Goal: Subscribe to service/newsletter

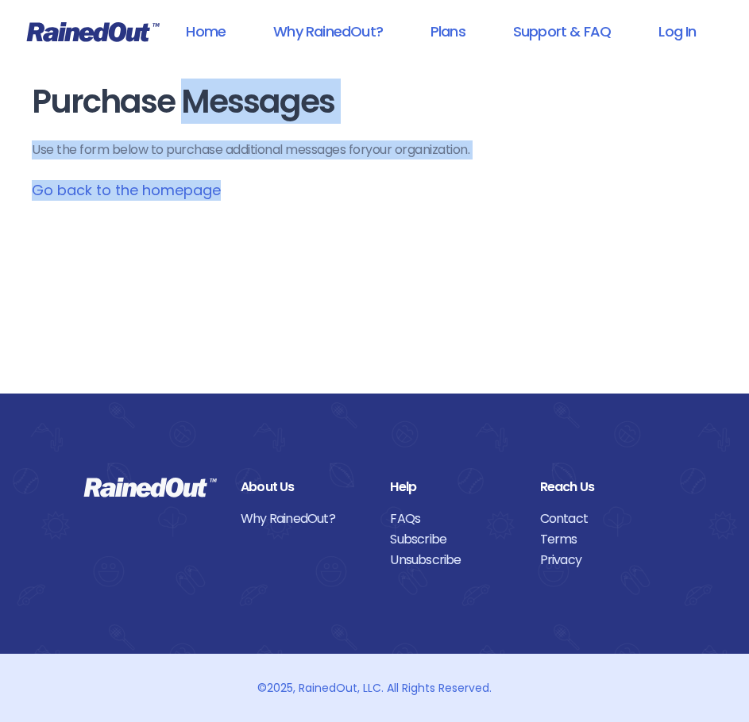
drag, startPoint x: 180, startPoint y: 107, endPoint x: 241, endPoint y: 161, distance: 81.0
click at [241, 161] on main "Purchase Messages Use the form below to purchase additional messages for your o…" at bounding box center [374, 142] width 685 height 117
click at [333, 237] on div "Purchase Messages Use the form below to purchase additional messages for your o…" at bounding box center [374, 197] width 749 height 394
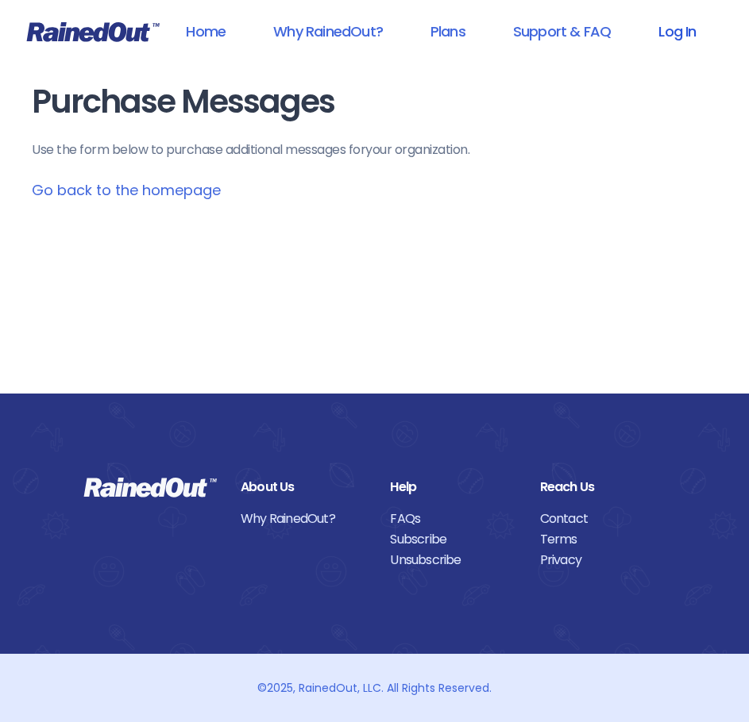
click at [687, 32] on link "Log In" at bounding box center [676, 31] width 79 height 36
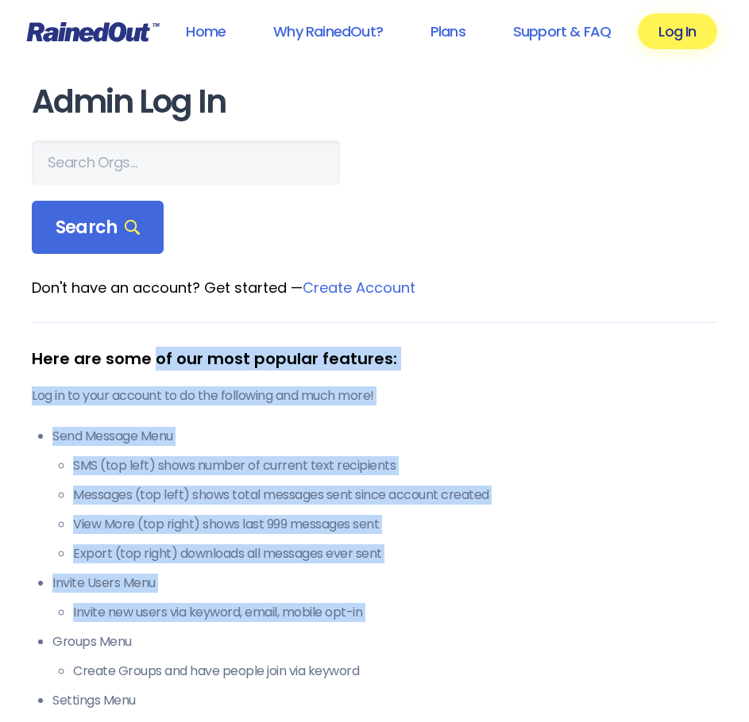
drag, startPoint x: 152, startPoint y: 368, endPoint x: 153, endPoint y: 645, distance: 277.1
click at [153, 645] on div "Here are some of our most popular features: Log in to your account to do the fo…" at bounding box center [374, 560] width 685 height 476
click at [214, 37] on link "Home" at bounding box center [205, 31] width 81 height 36
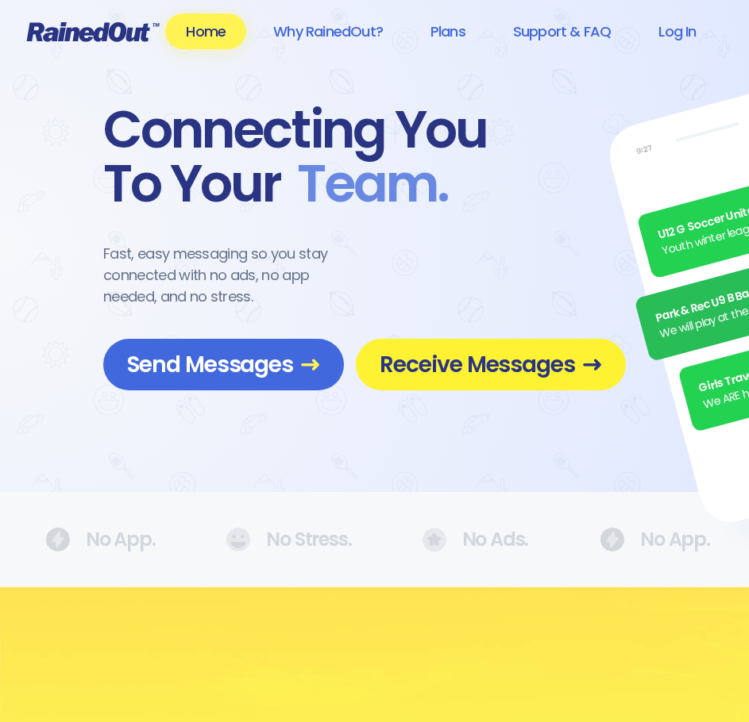
click at [517, 369] on span "Receive Messages" at bounding box center [490, 365] width 222 height 28
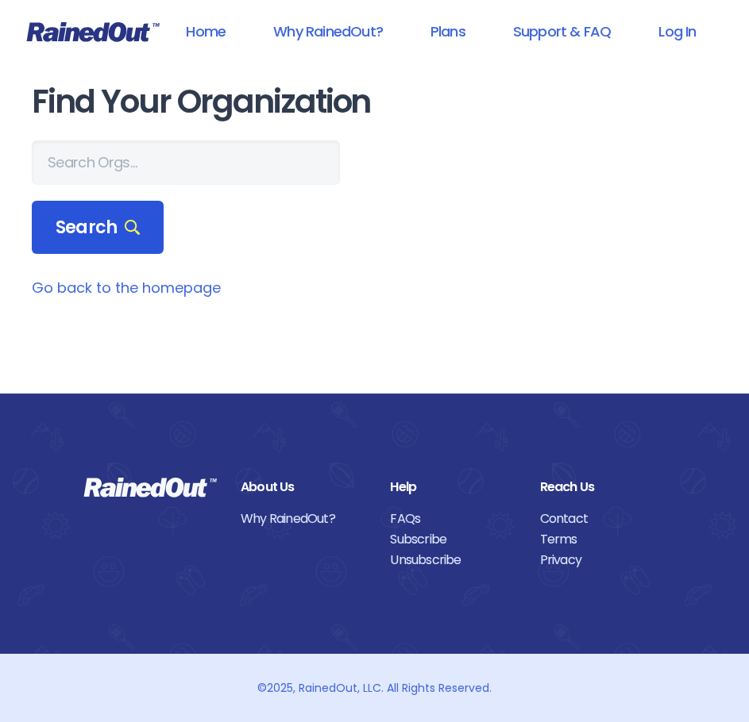
click at [102, 234] on span "Search" at bounding box center [98, 228] width 84 height 22
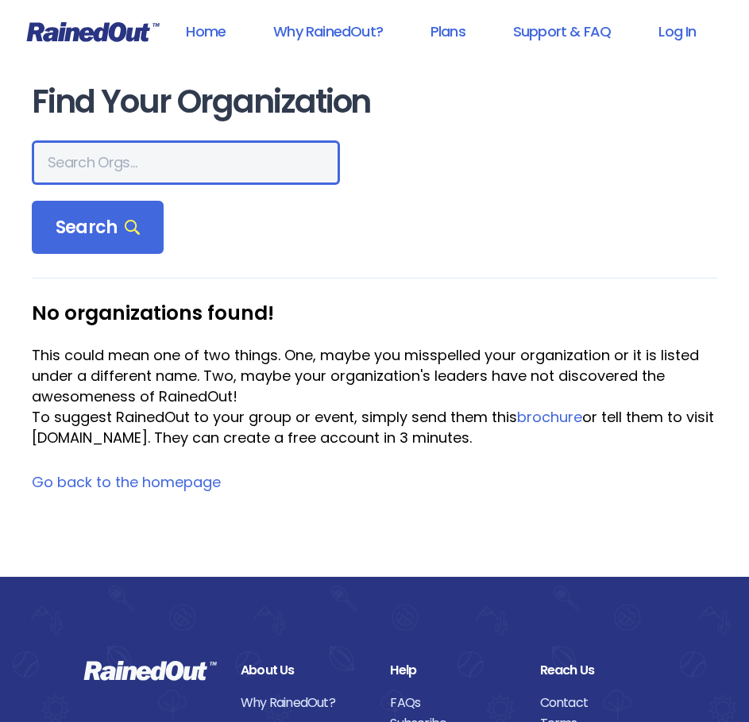
click at [147, 162] on input "text" at bounding box center [186, 163] width 308 height 44
type input "[GEOGRAPHIC_DATA][PERSON_NAME]"
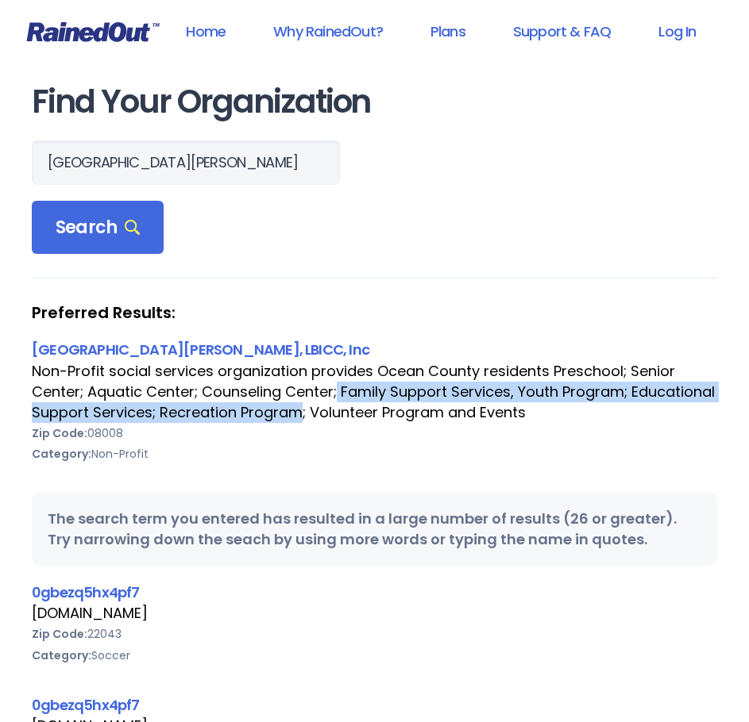
drag, startPoint x: 341, startPoint y: 383, endPoint x: 385, endPoint y: 411, distance: 52.2
click at [385, 411] on div "Non-Profit social services organization provides Ocean County residents Prescho…" at bounding box center [374, 392] width 685 height 62
click at [155, 349] on link "[GEOGRAPHIC_DATA][PERSON_NAME], LBICC, Inc" at bounding box center [200, 350] width 337 height 20
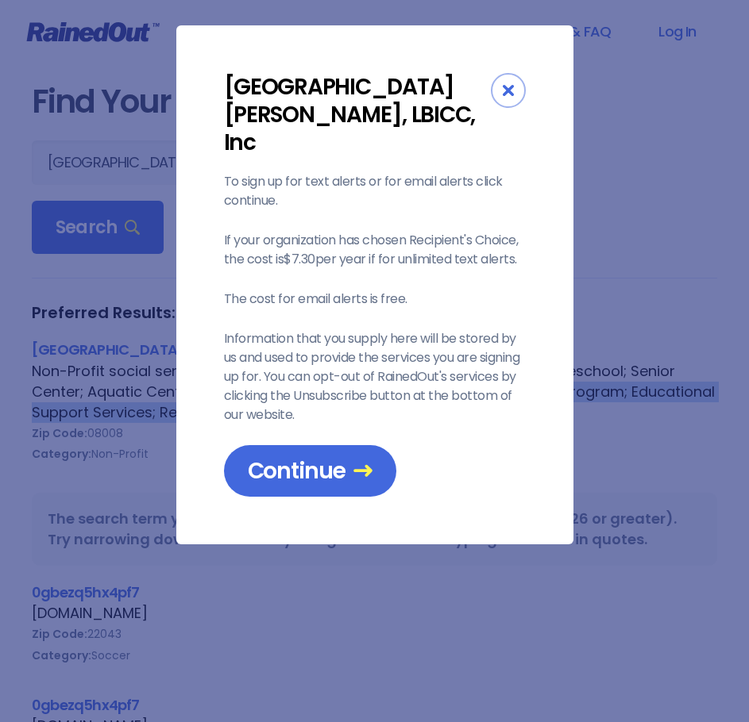
drag, startPoint x: 358, startPoint y: 199, endPoint x: 383, endPoint y: 255, distance: 61.1
click at [383, 255] on div "To sign up for text alerts or for email alerts click continue. If your organiza…" at bounding box center [375, 334] width 302 height 325
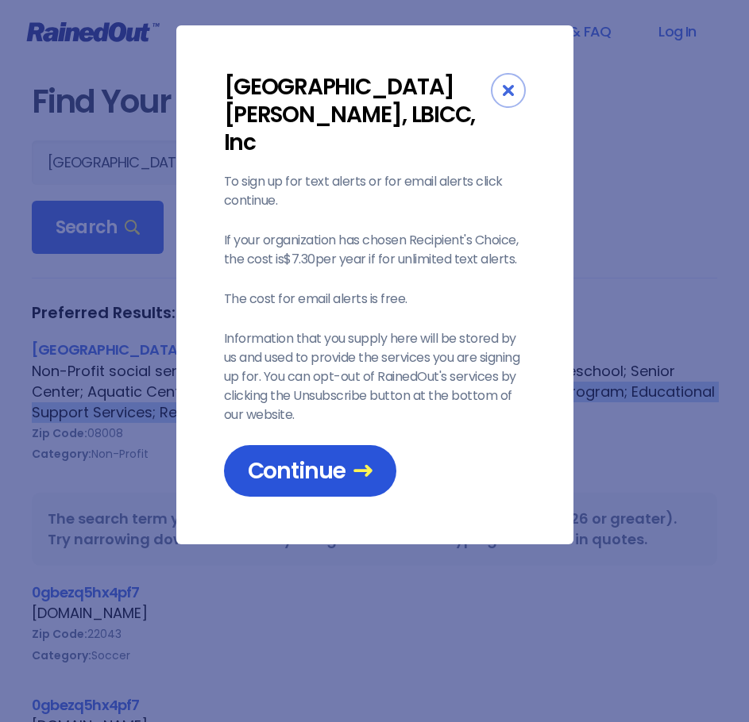
click at [298, 457] on span "Continue" at bounding box center [310, 471] width 125 height 28
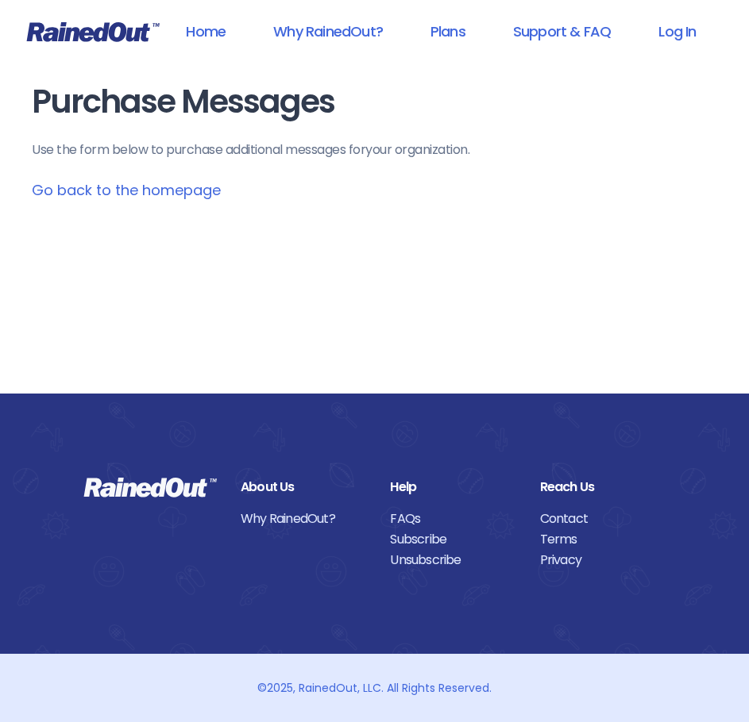
click at [197, 189] on link "Go back to the homepage" at bounding box center [126, 190] width 189 height 20
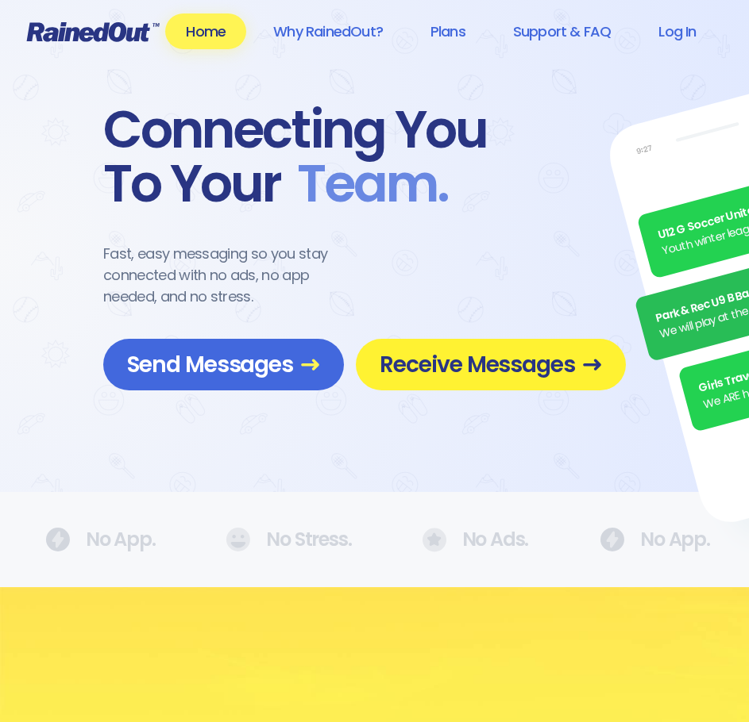
click at [445, 364] on span "Receive Messages" at bounding box center [490, 365] width 222 height 28
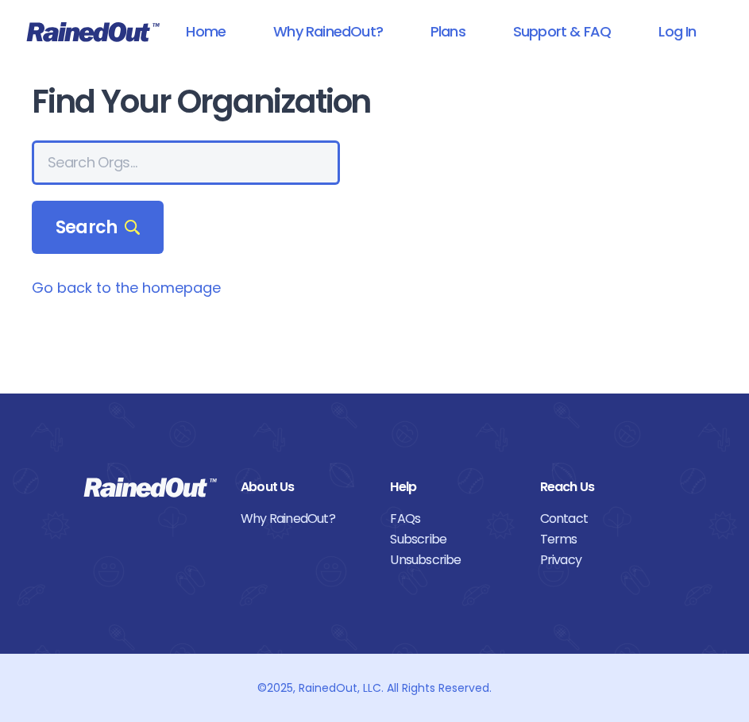
click at [128, 152] on input "text" at bounding box center [186, 163] width 308 height 44
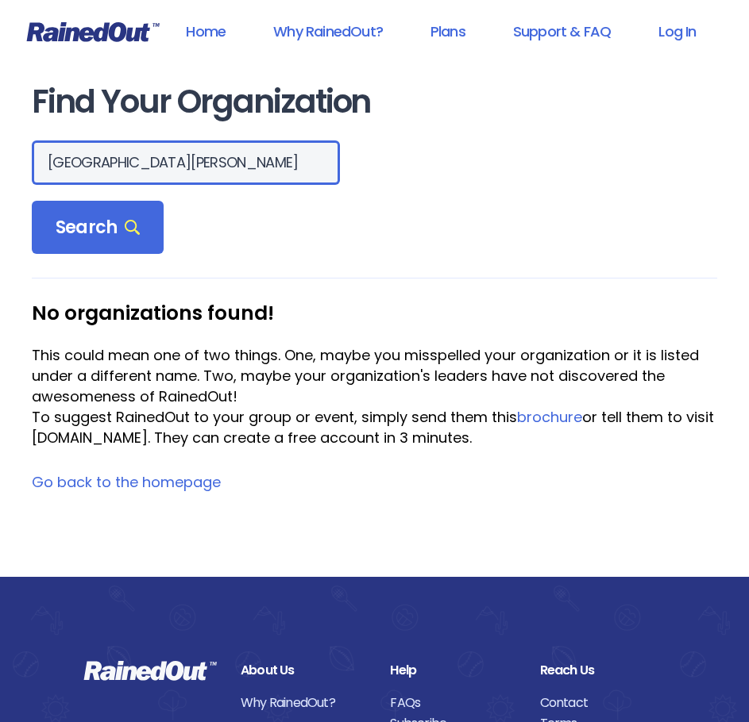
type input "[GEOGRAPHIC_DATA][PERSON_NAME]"
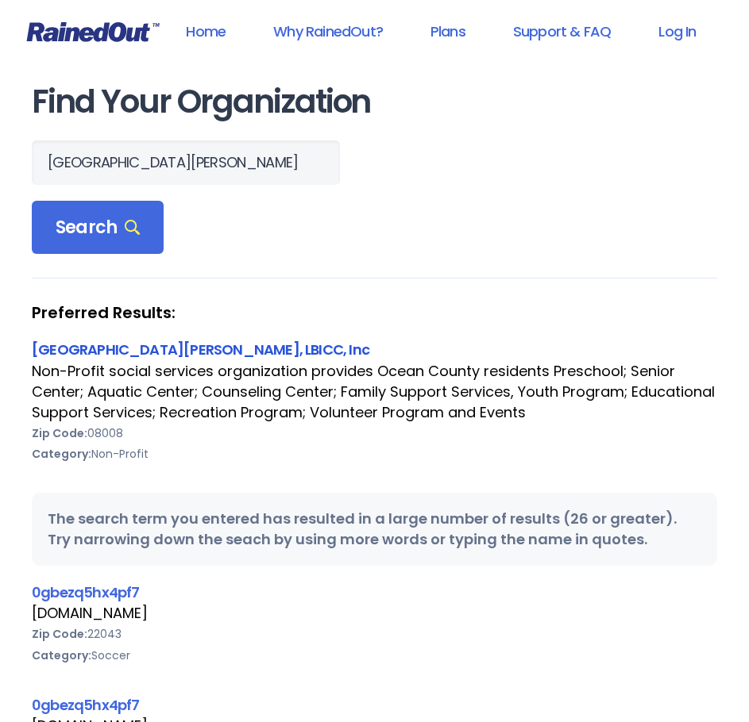
click at [183, 347] on link "[GEOGRAPHIC_DATA][PERSON_NAME], LBICC, Inc" at bounding box center [200, 350] width 337 height 20
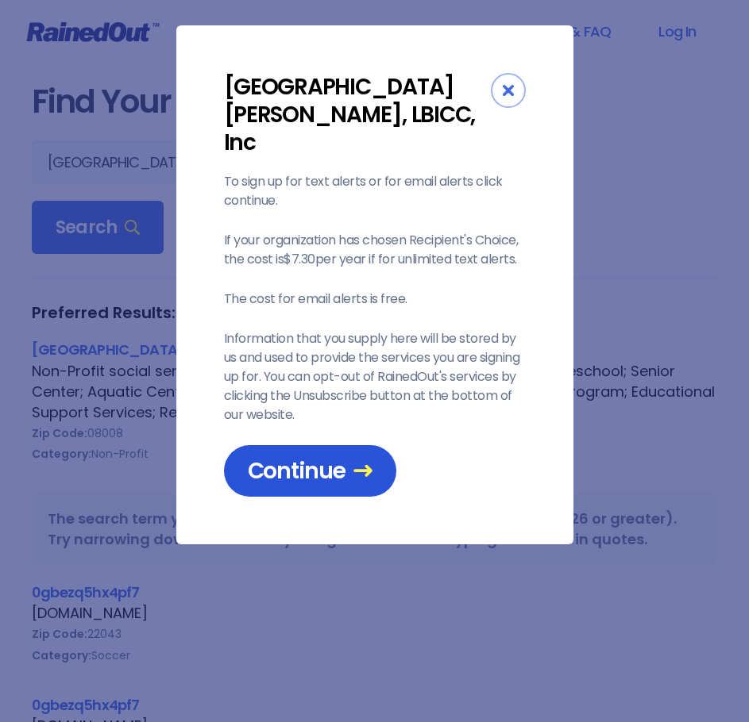
click at [267, 457] on span "Continue" at bounding box center [310, 471] width 125 height 28
